Goal: Check status: Check status

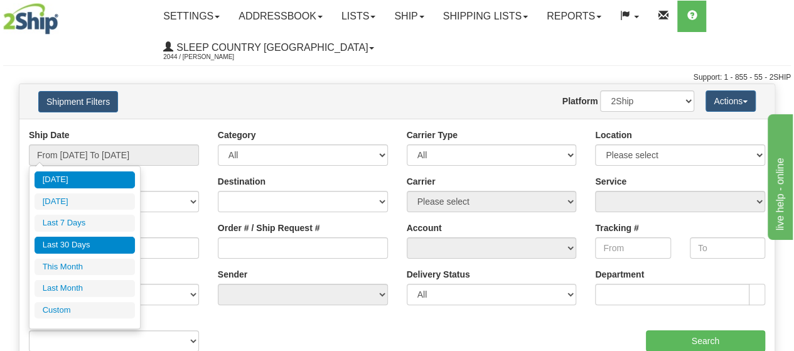
click at [82, 242] on li "Last 30 Days" at bounding box center [85, 245] width 100 height 17
type input "From [DATE] To [DATE]"
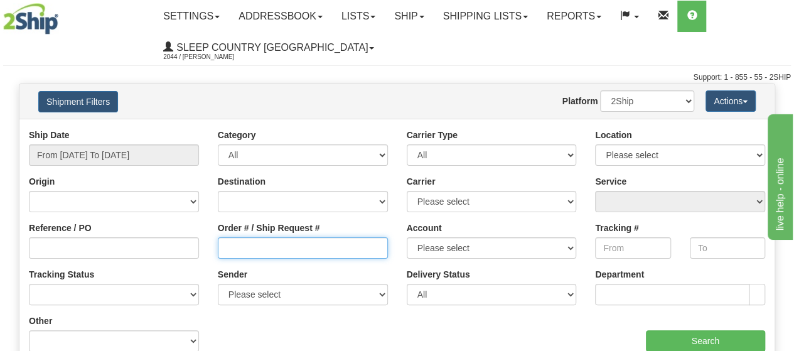
drag, startPoint x: 274, startPoint y: 247, endPoint x: 289, endPoint y: 253, distance: 16.3
click at [274, 247] on input "Order # / Ship Request #" at bounding box center [303, 247] width 170 height 21
paste input "9000I064511"
type input "9000I064511"
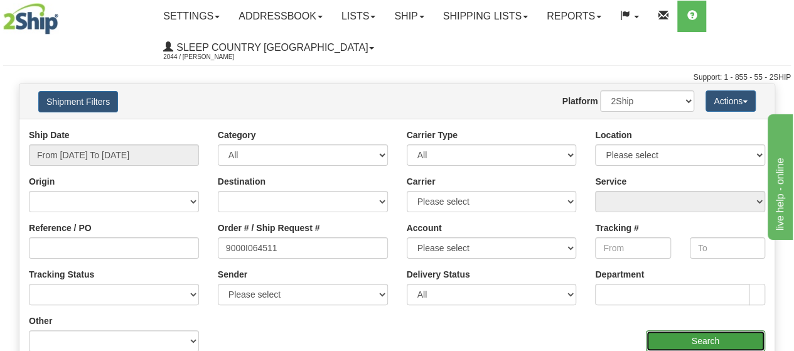
click at [696, 341] on input "Search" at bounding box center [706, 340] width 120 height 21
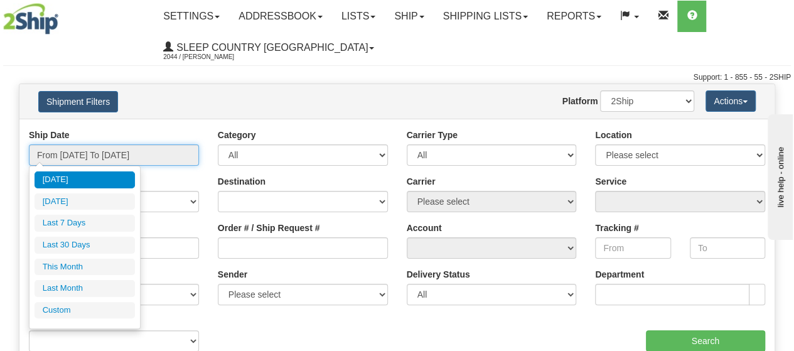
click at [142, 150] on input "From [DATE] To [DATE]" at bounding box center [114, 154] width 170 height 21
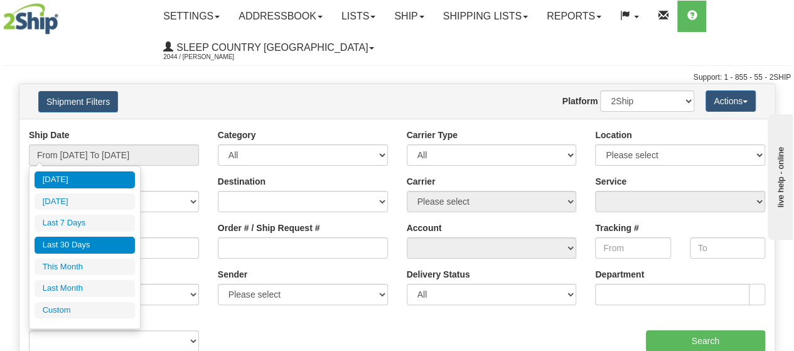
click at [94, 247] on li "Last 30 Days" at bounding box center [85, 245] width 100 height 17
type input "From [DATE] To [DATE]"
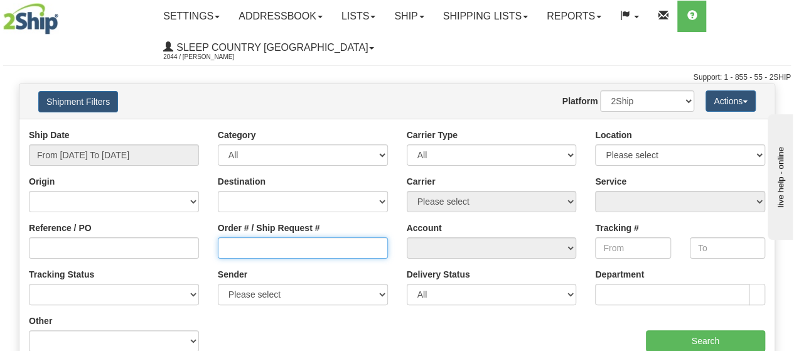
click at [275, 243] on input "Order # / Ship Request #" at bounding box center [303, 247] width 170 height 21
paste input "9000I064468"
type input "9000I064468"
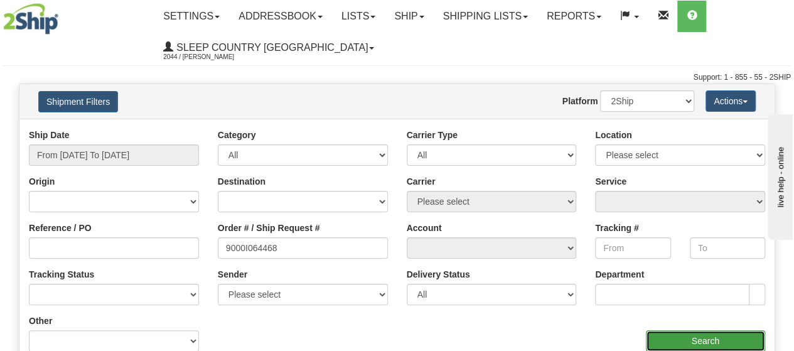
click at [748, 332] on input "Search" at bounding box center [706, 340] width 120 height 21
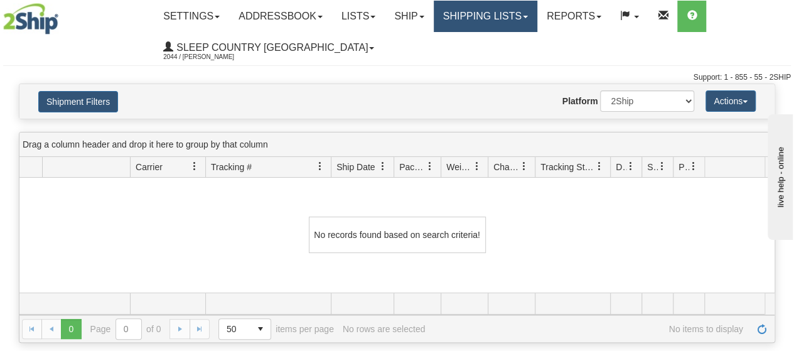
click at [499, 14] on link "Shipping lists" at bounding box center [486, 16] width 104 height 31
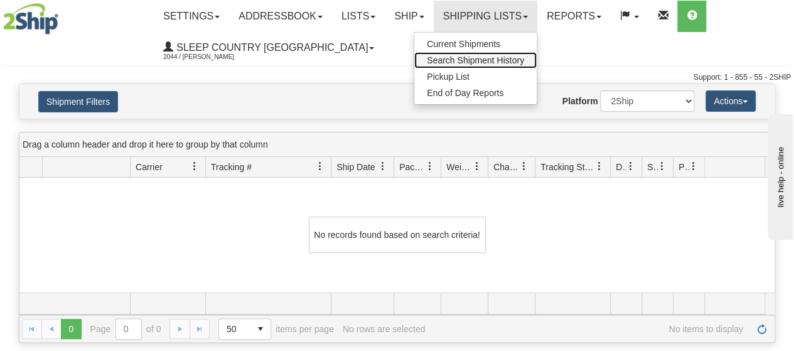
click at [490, 57] on span "Search Shipment History" at bounding box center [475, 60] width 97 height 10
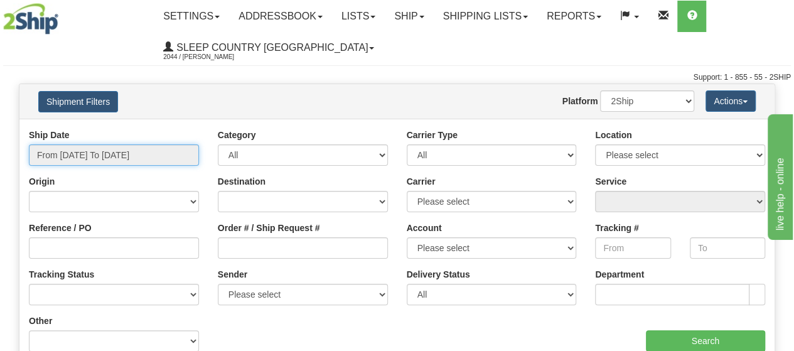
click at [91, 150] on input "From [DATE] To [DATE]" at bounding box center [114, 154] width 170 height 21
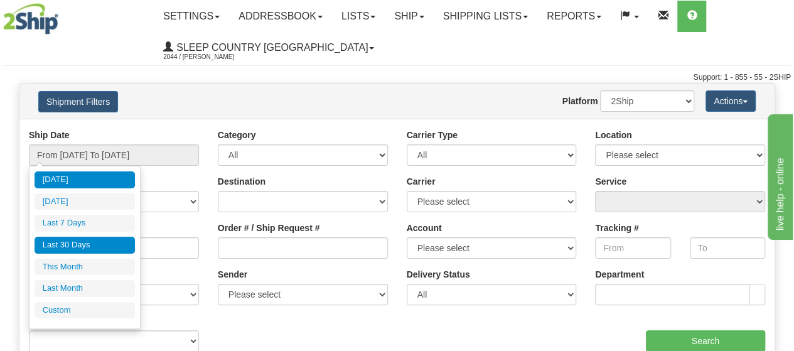
drag, startPoint x: 86, startPoint y: 241, endPoint x: 117, endPoint y: 240, distance: 30.7
click at [87, 240] on li "Last 30 Days" at bounding box center [85, 245] width 100 height 17
type input "From [DATE] To [DATE]"
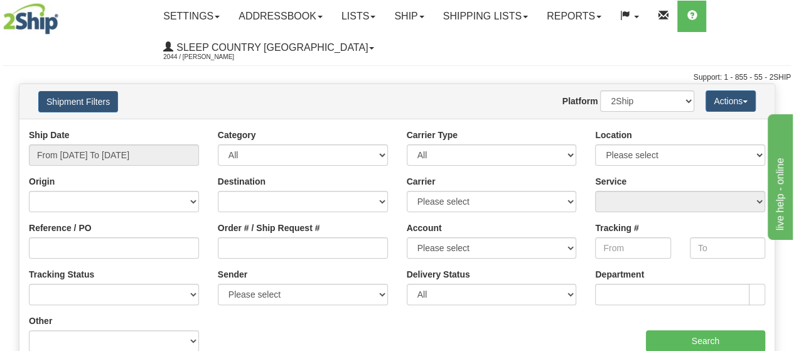
click at [340, 258] on div "Order # / Ship Request #" at bounding box center [302, 244] width 189 height 46
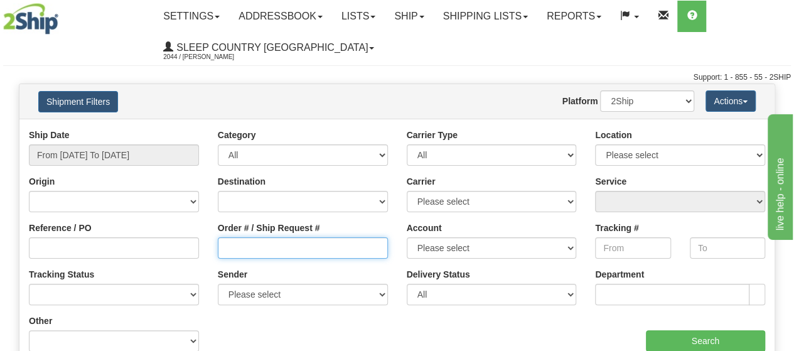
drag, startPoint x: 335, startPoint y: 247, endPoint x: 344, endPoint y: 248, distance: 9.4
click at [335, 247] on input "Order # / Ship Request #" at bounding box center [303, 247] width 170 height 21
paste input "9000I064457"
type input "9000I064457"
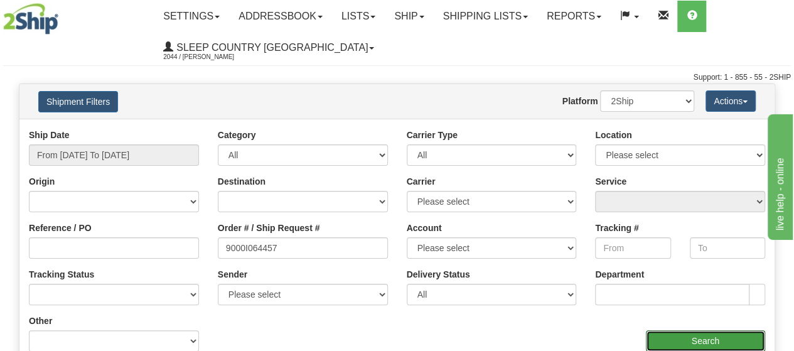
drag, startPoint x: 713, startPoint y: 335, endPoint x: 705, endPoint y: 336, distance: 8.2
click at [713, 335] on input "Search" at bounding box center [706, 340] width 120 height 21
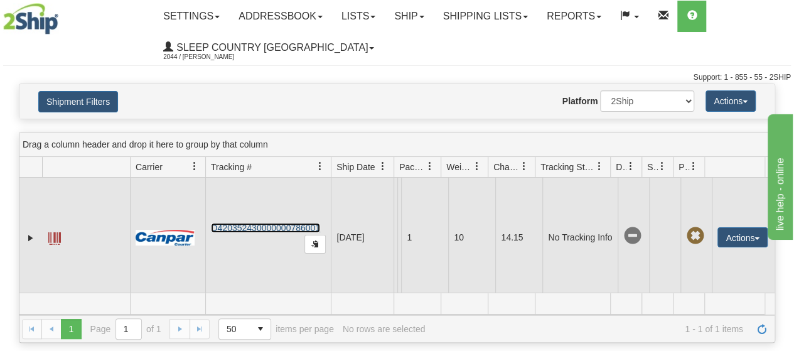
click at [277, 233] on link "D420352430000000786001" at bounding box center [265, 228] width 109 height 10
